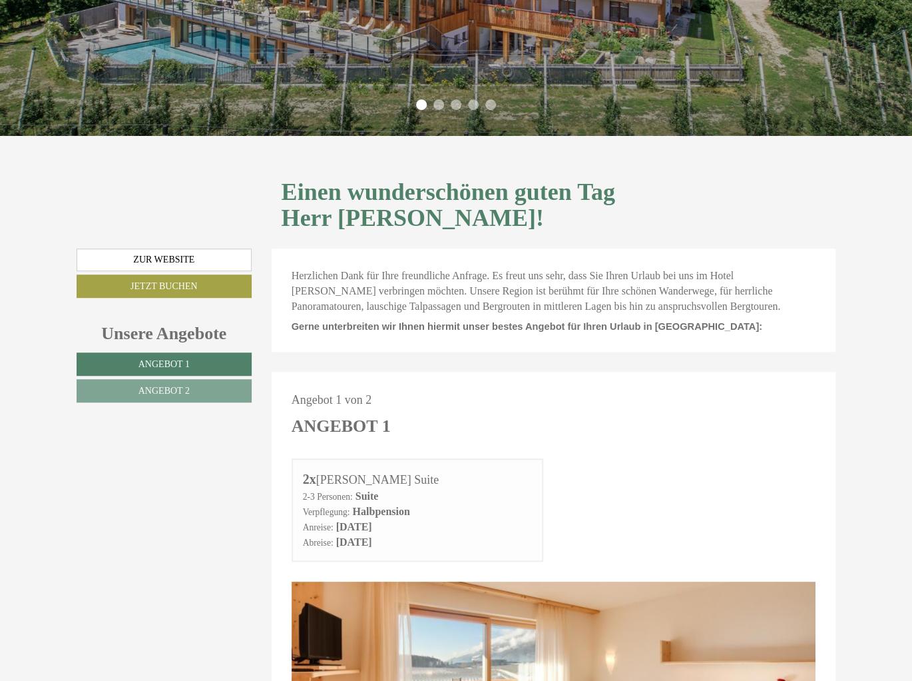
scroll to position [266, 0]
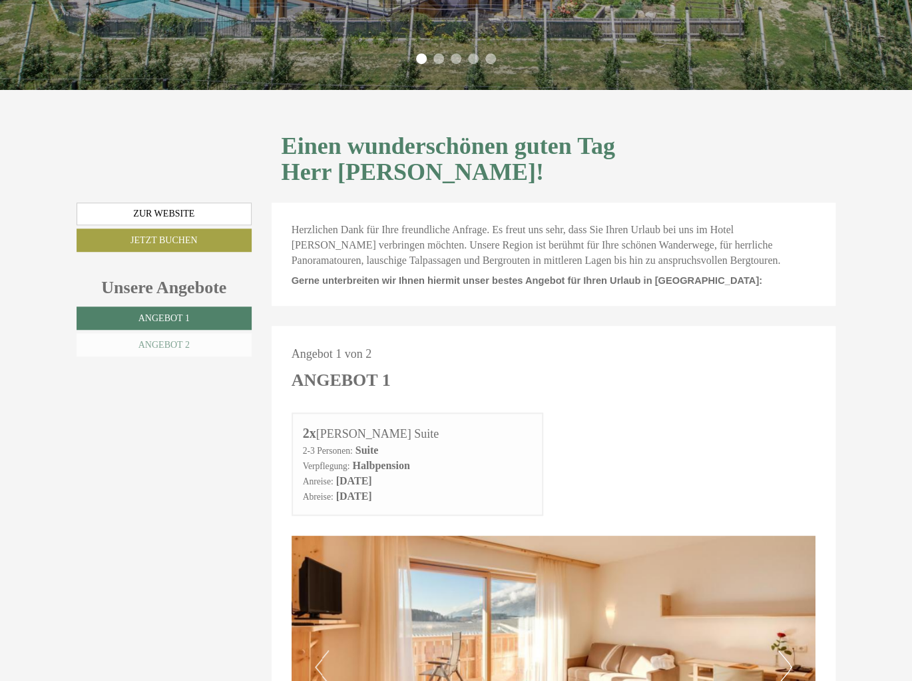
click at [216, 333] on link "Angebot 2" at bounding box center [164, 344] width 175 height 23
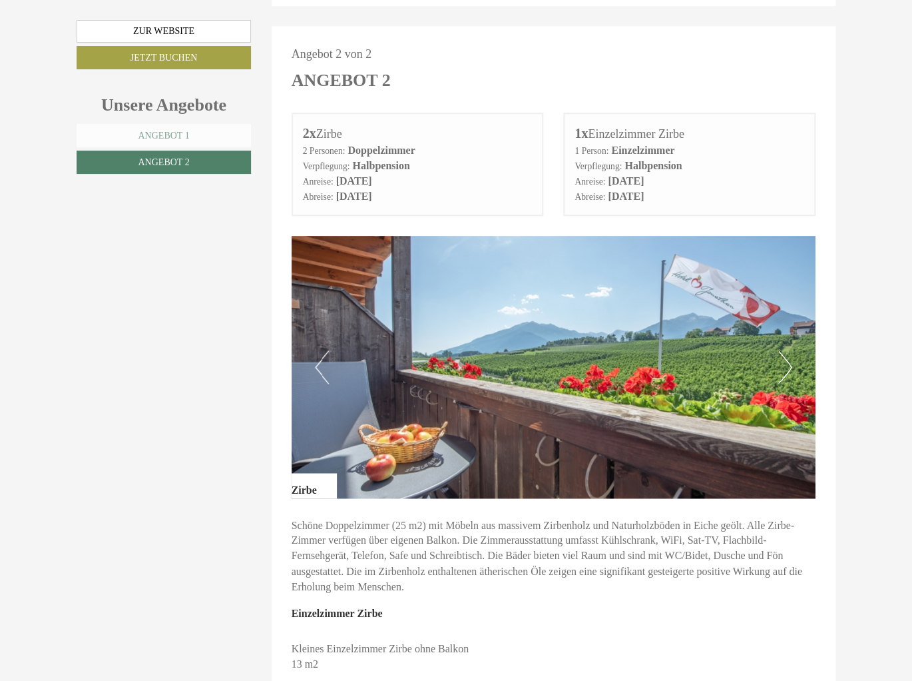
click at [210, 142] on link "Angebot 1" at bounding box center [164, 135] width 174 height 23
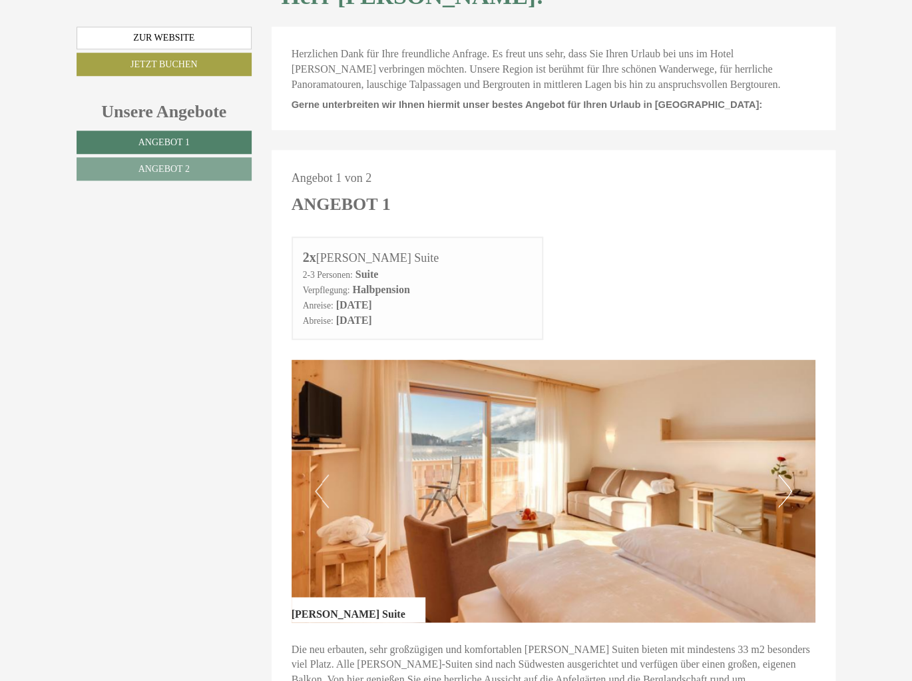
scroll to position [300, 0]
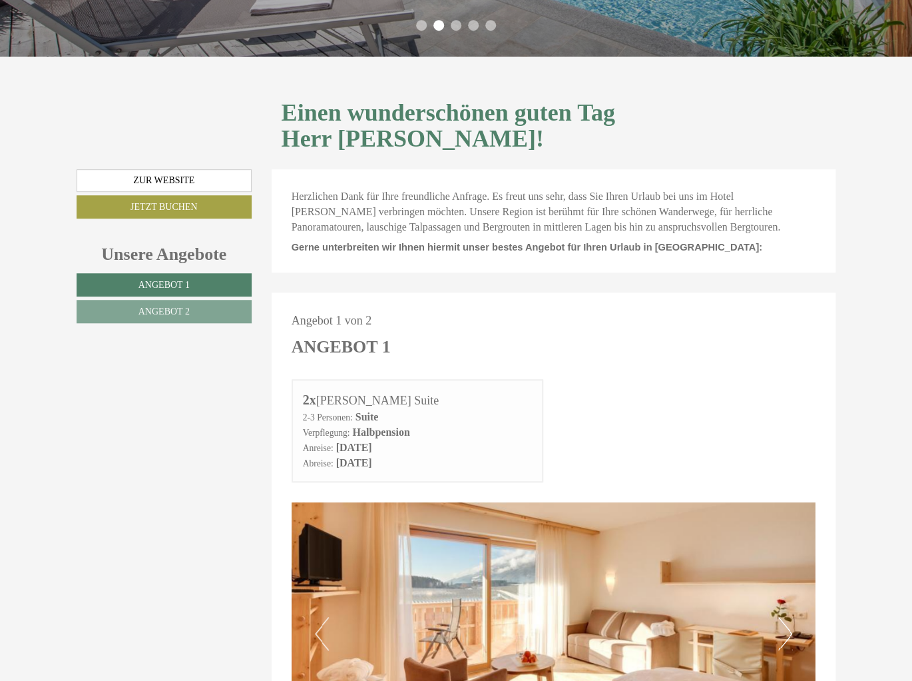
click at [677, 109] on h1 "Einen wunderschönen guten Tag Herr [PERSON_NAME]!" at bounding box center [554, 126] width 545 height 53
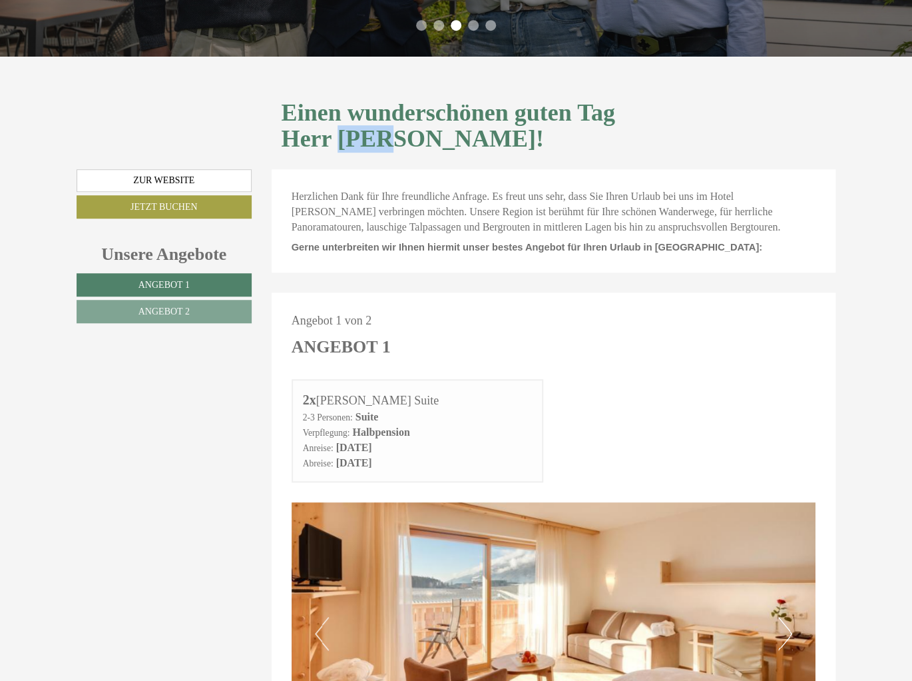
copy h1 "Held"
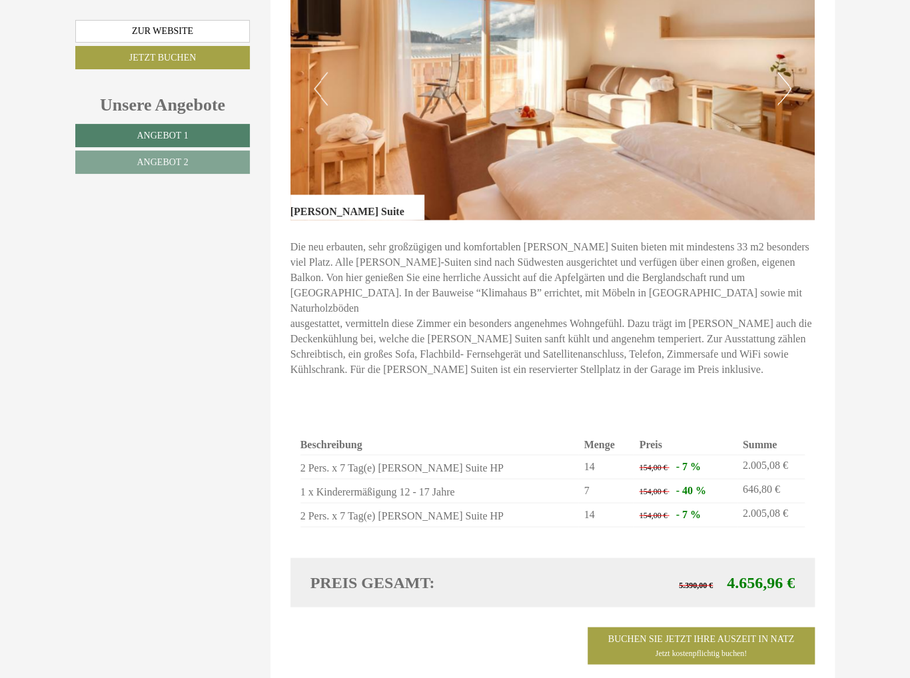
scroll to position [932, 0]
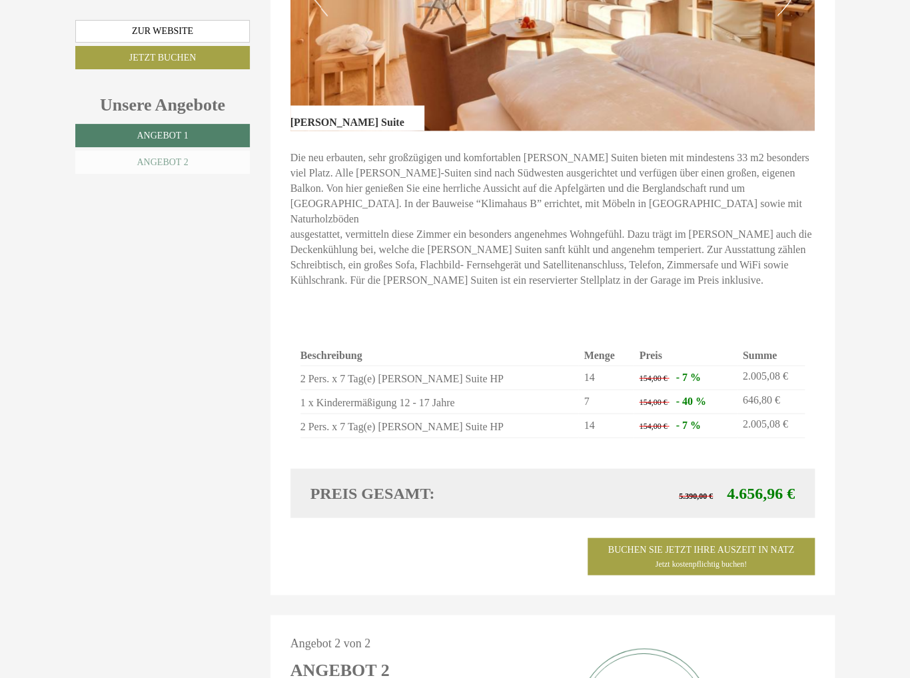
click at [192, 161] on link "Angebot 2" at bounding box center [162, 162] width 174 height 23
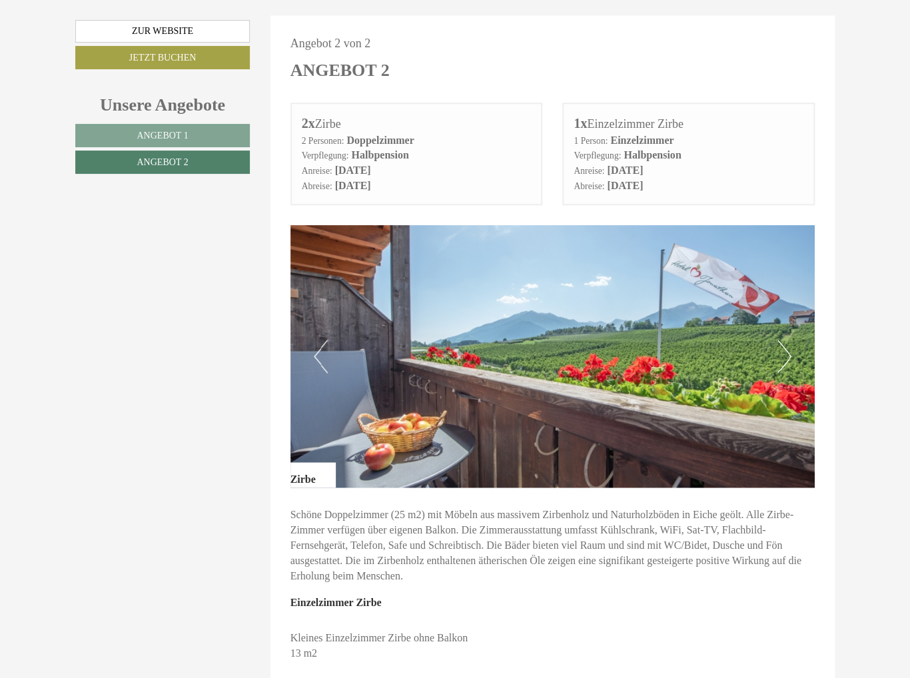
scroll to position [565, 0]
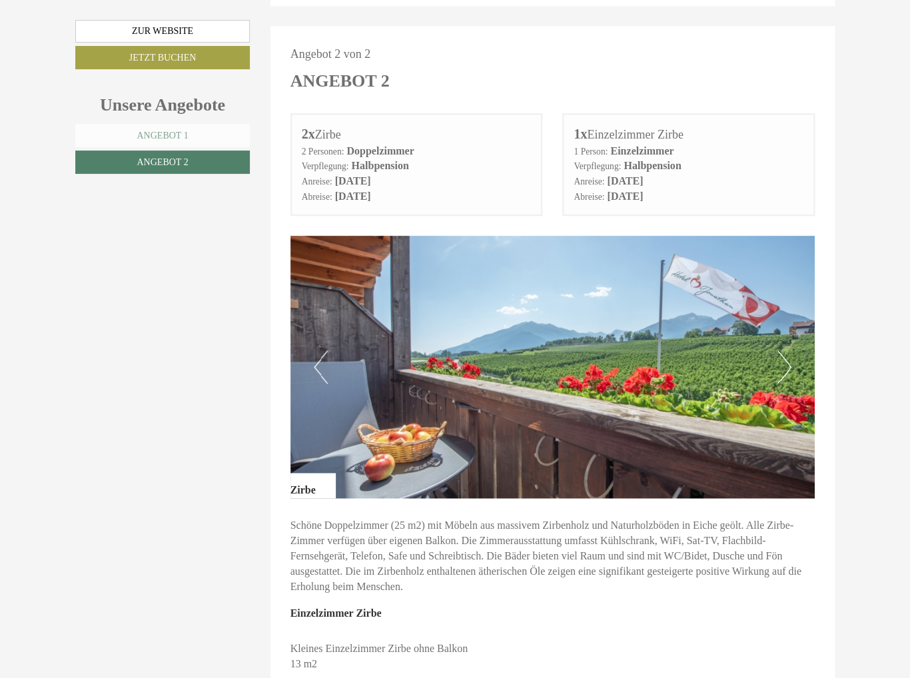
click at [139, 145] on link "Angebot 1" at bounding box center [162, 135] width 174 height 23
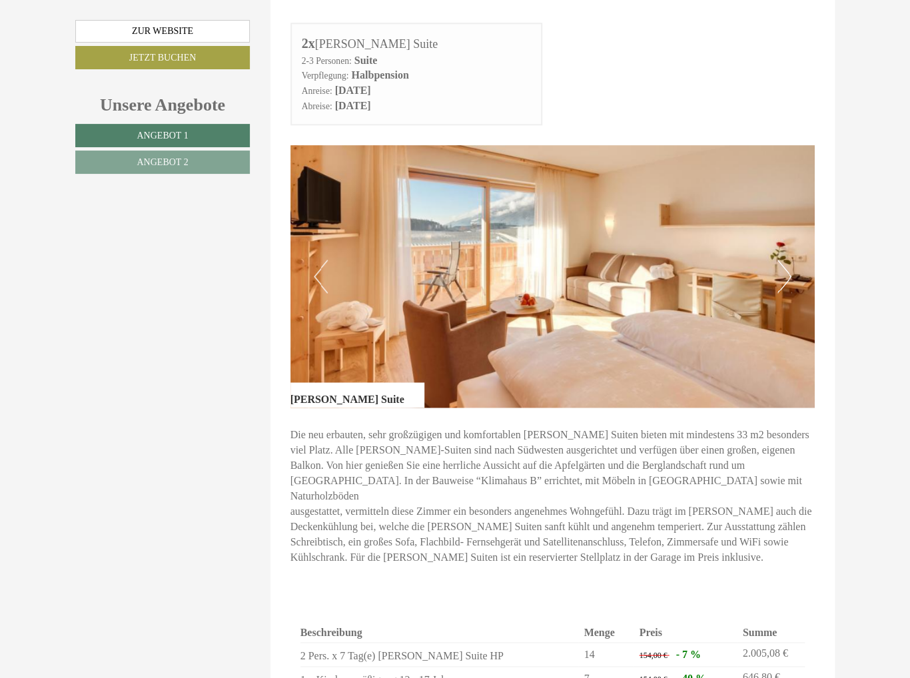
scroll to position [831, 0]
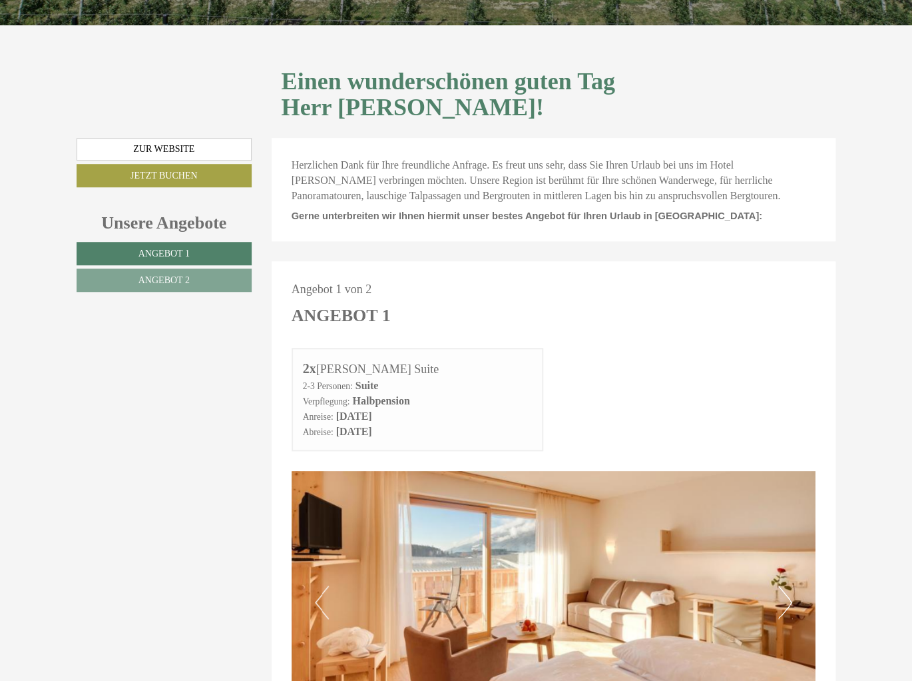
scroll to position [333, 0]
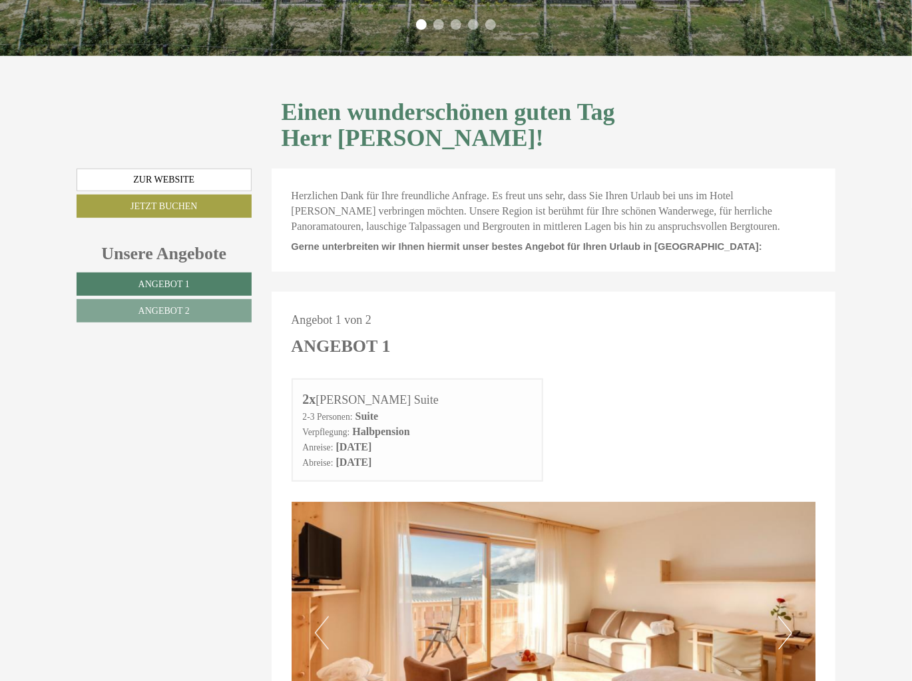
scroll to position [333, 0]
